Goal: Information Seeking & Learning: Learn about a topic

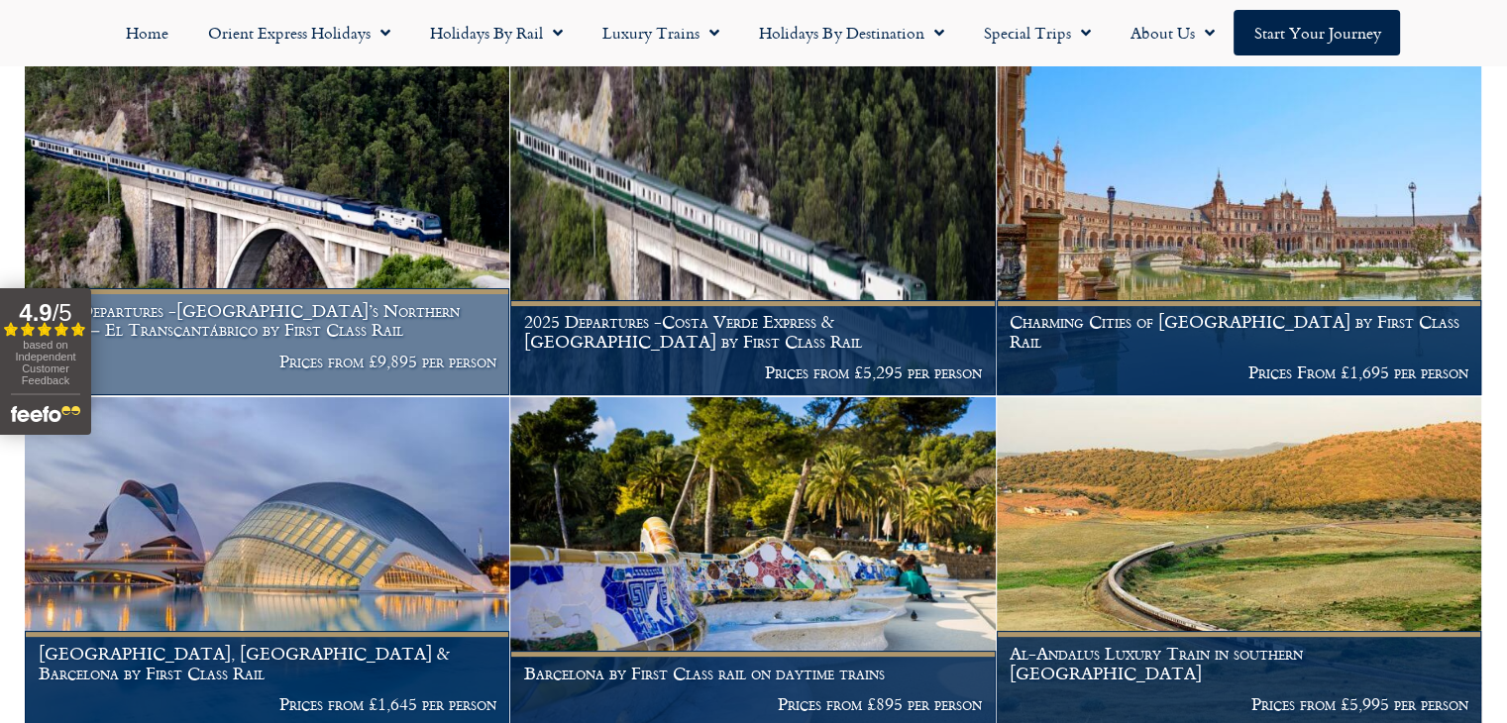
scroll to position [441, 0]
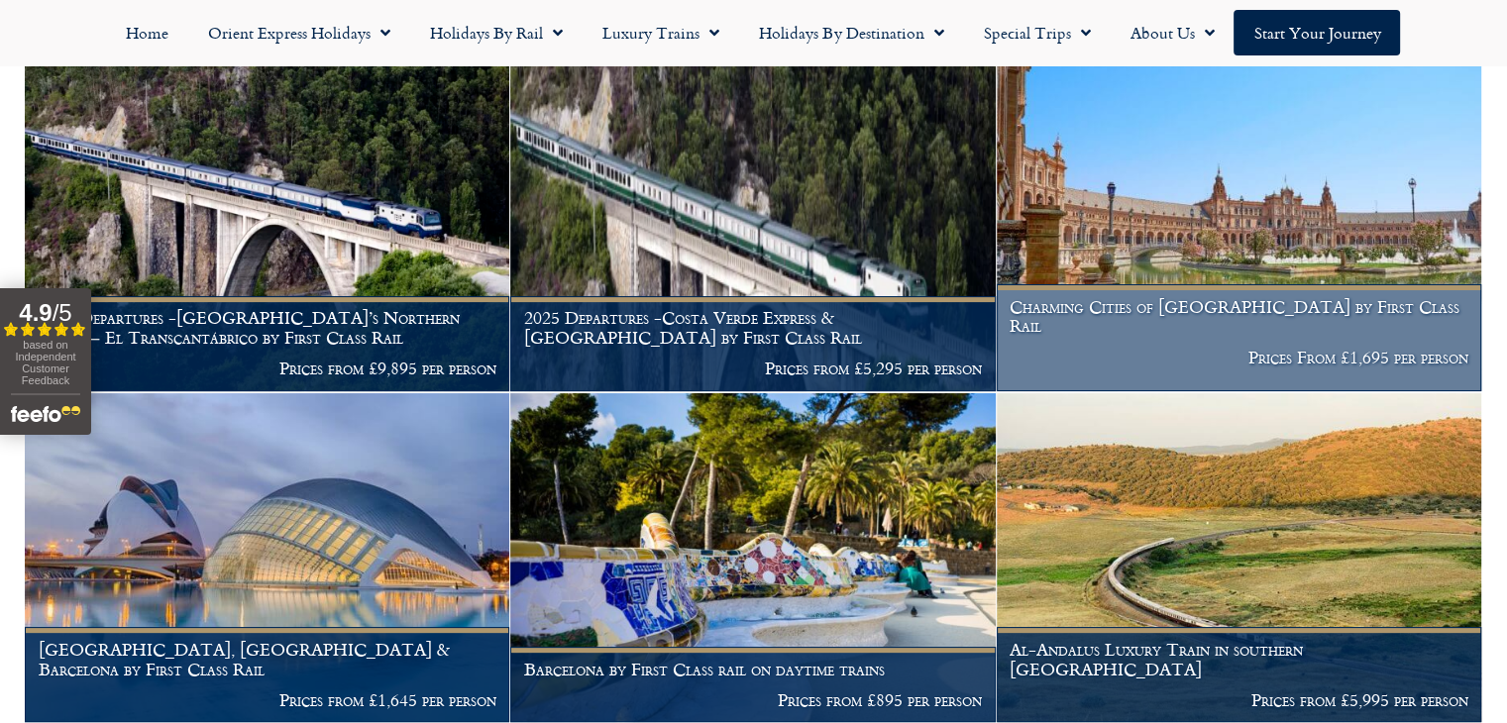
click at [1114, 322] on h1 "Charming Cities of [GEOGRAPHIC_DATA] by First Class Rail" at bounding box center [1238, 316] width 458 height 39
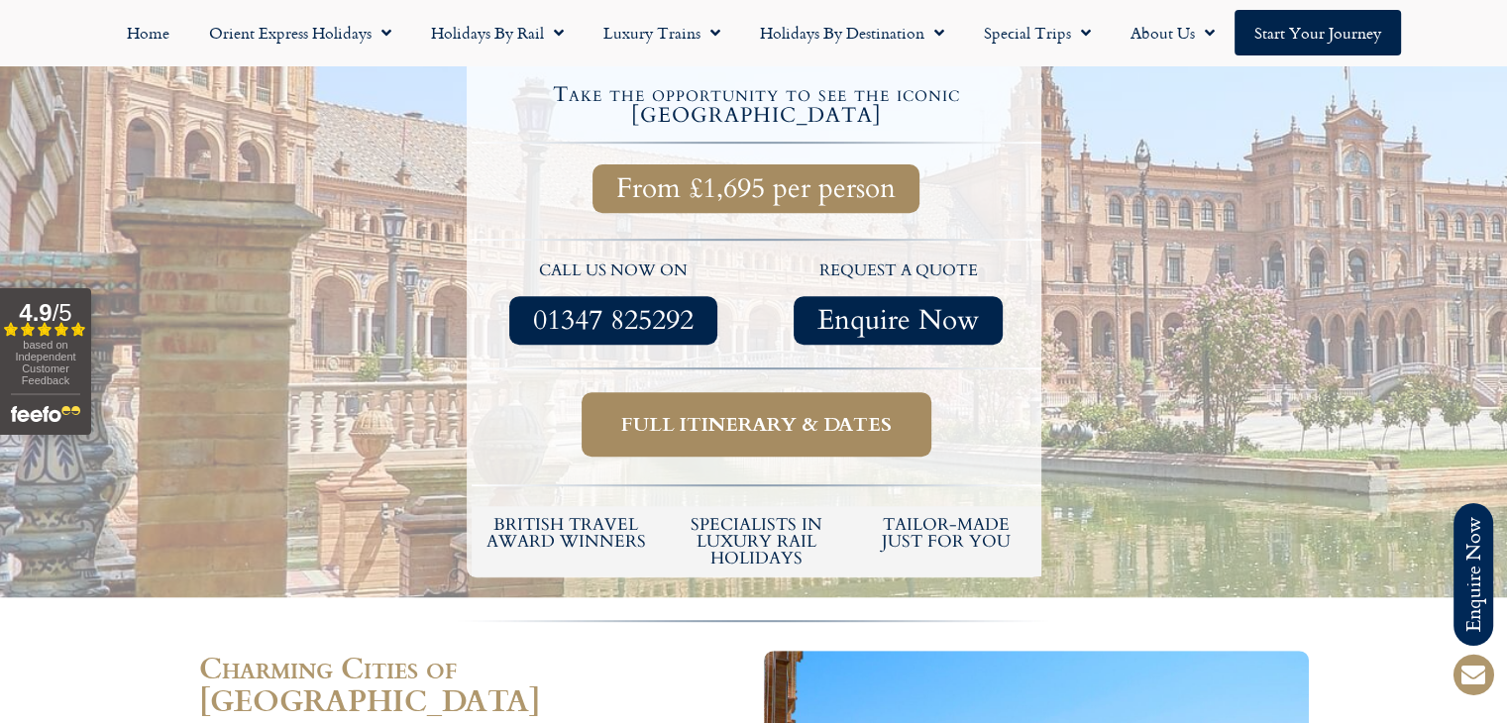
scroll to position [792, 0]
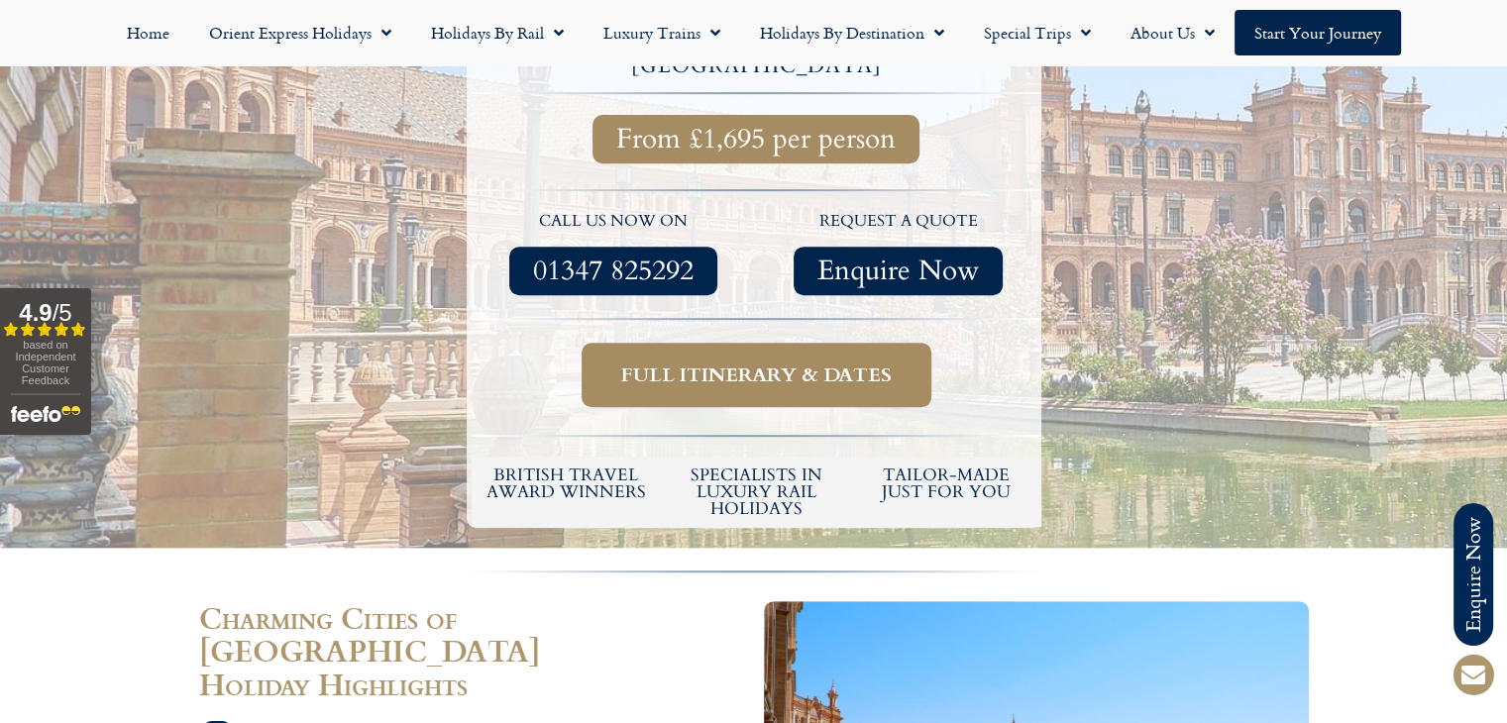
click at [726, 363] on span "Full itinerary & dates" at bounding box center [756, 375] width 270 height 25
